Goal: Task Accomplishment & Management: Use online tool/utility

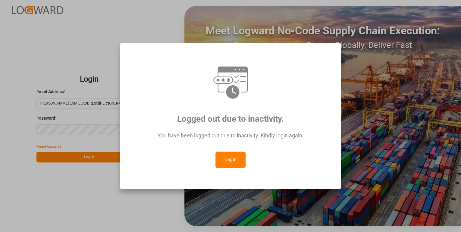
click at [224, 157] on button "Login" at bounding box center [231, 160] width 30 height 16
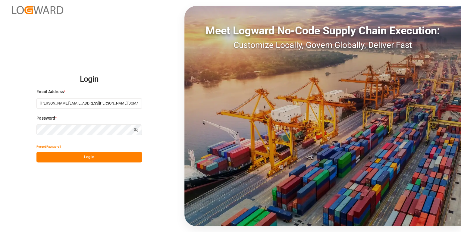
click at [86, 157] on button "Log In" at bounding box center [89, 157] width 106 height 11
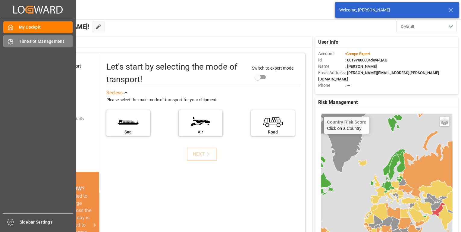
click at [15, 40] on div "Timeslot Management Timeslot Management" at bounding box center [37, 41] width 69 height 12
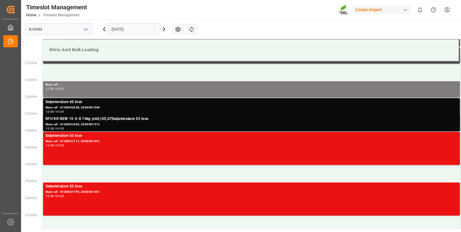
scroll to position [401, 0]
